Goal: Task Accomplishment & Management: Manage account settings

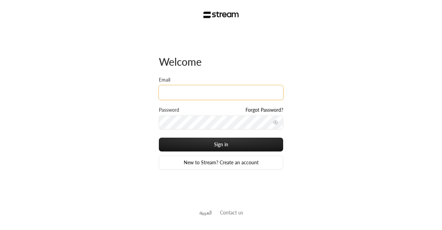
click at [206, 90] on input "Email" at bounding box center [221, 92] width 124 height 14
paste input "[EMAIL_ADDRESS][DOMAIN_NAME]"
type input "[EMAIL_ADDRESS][DOMAIN_NAME]"
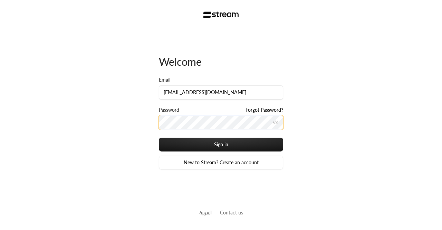
click at [159, 137] on button "Sign in" at bounding box center [221, 144] width 124 height 14
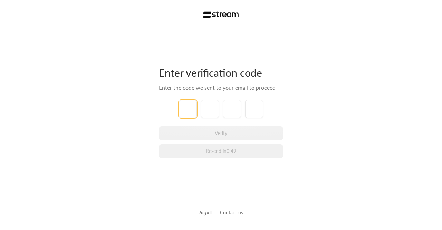
paste input "9"
type input "9"
type input "5"
type input "7"
type input "6"
